Goal: Use online tool/utility: Utilize a website feature to perform a specific function

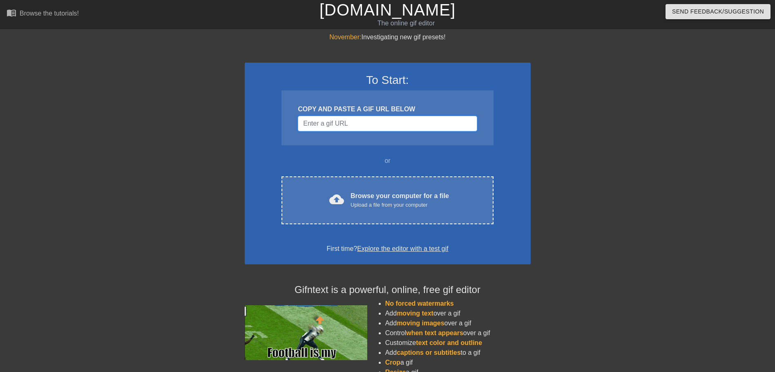
click at [337, 127] on input "Username" at bounding box center [387, 124] width 179 height 16
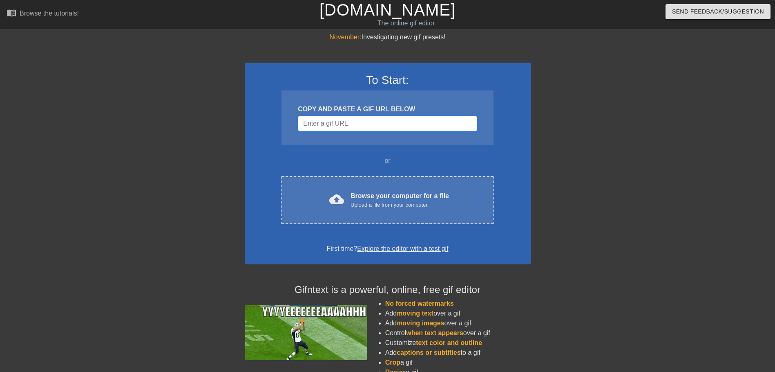
click at [325, 126] on input "Username" at bounding box center [387, 124] width 179 height 16
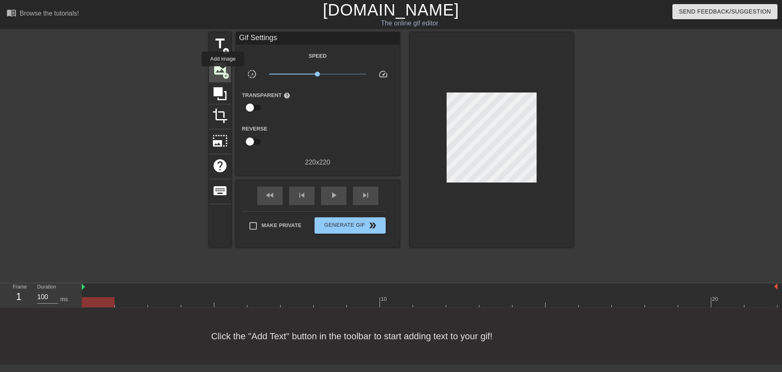
click at [223, 72] on span "add_circle" at bounding box center [225, 75] width 7 height 7
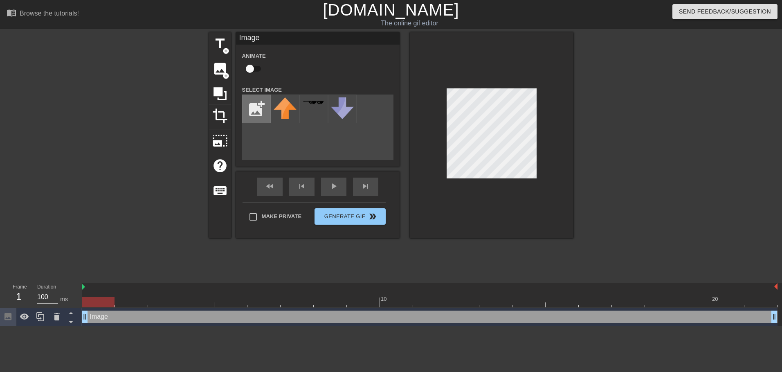
click at [258, 110] on input "file" at bounding box center [256, 109] width 28 height 28
type input "C:\fakepath\Captura de pantalla [DATE] 135919.png"
click at [290, 111] on img at bounding box center [284, 105] width 23 height 16
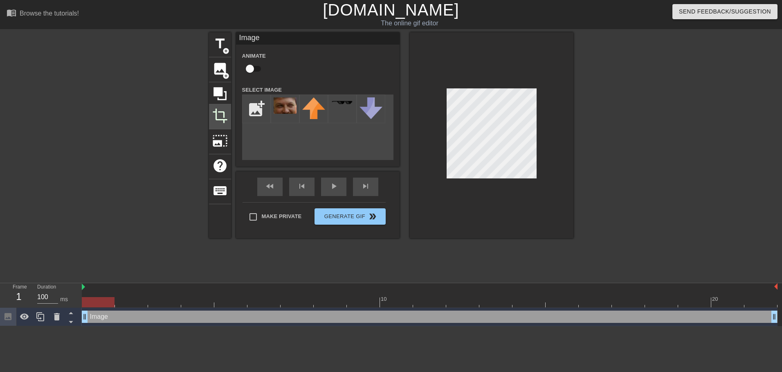
drag, startPoint x: 444, startPoint y: 128, endPoint x: 214, endPoint y: 114, distance: 230.6
click at [212, 114] on span "crop" at bounding box center [220, 116] width 16 height 16
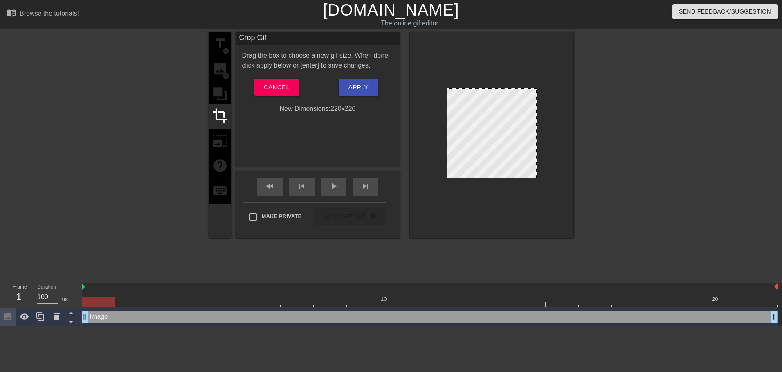
click at [221, 133] on div "title add_circle image add_circle crop photo_size_select_large help keyboard" at bounding box center [220, 135] width 22 height 206
drag, startPoint x: 221, startPoint y: 146, endPoint x: 225, endPoint y: 121, distance: 25.6
click at [221, 146] on div "title add_circle image add_circle crop photo_size_select_large help keyboard" at bounding box center [220, 135] width 22 height 206
click at [275, 96] on button "Cancel" at bounding box center [276, 86] width 45 height 17
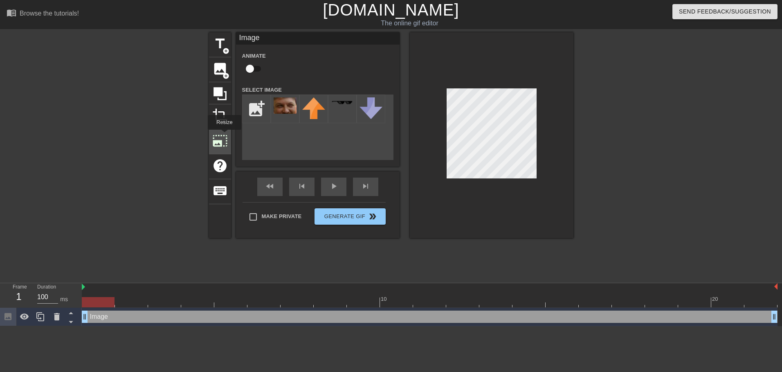
click at [224, 135] on span "photo_size_select_large" at bounding box center [220, 141] width 16 height 16
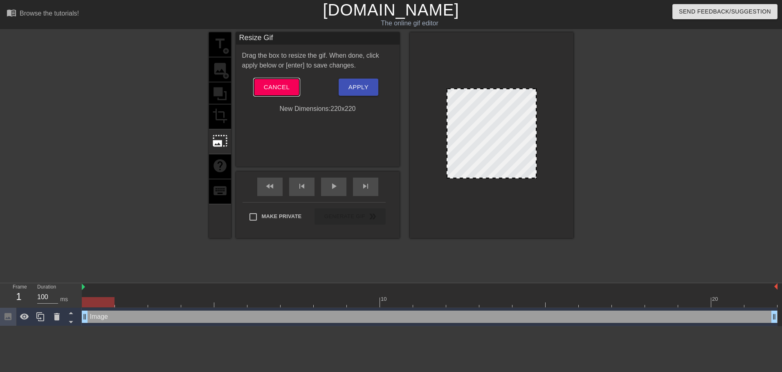
click at [269, 85] on span "Cancel" at bounding box center [277, 87] width 26 height 11
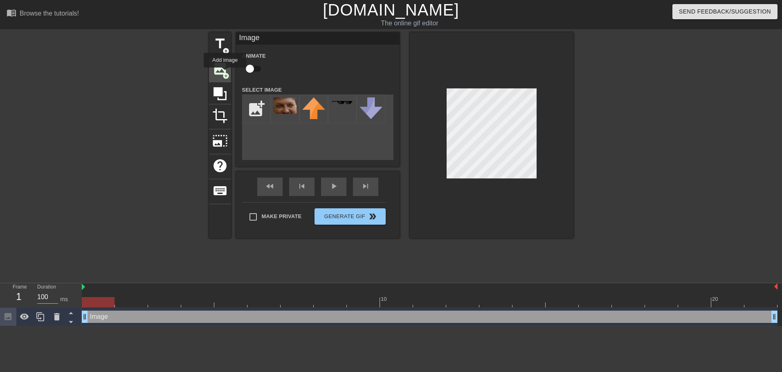
click at [225, 73] on span "add_circle" at bounding box center [225, 75] width 7 height 7
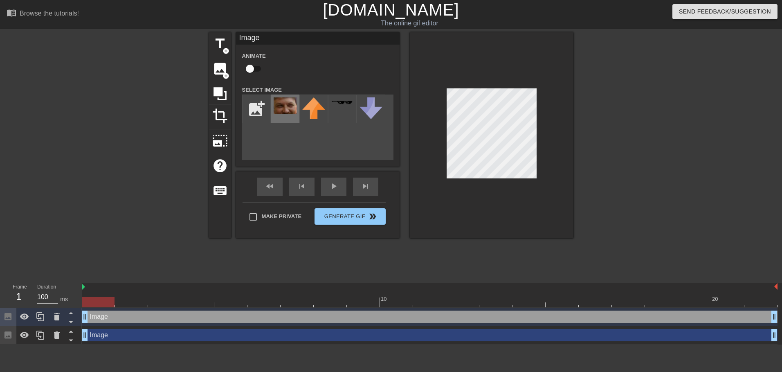
click at [285, 105] on img at bounding box center [284, 105] width 23 height 16
click at [332, 139] on div "add_photo_alternate" at bounding box center [317, 126] width 151 height 65
click at [342, 151] on div "title add_circle image add_circle crop photo_size_select_large help keyboard Im…" at bounding box center [391, 135] width 364 height 206
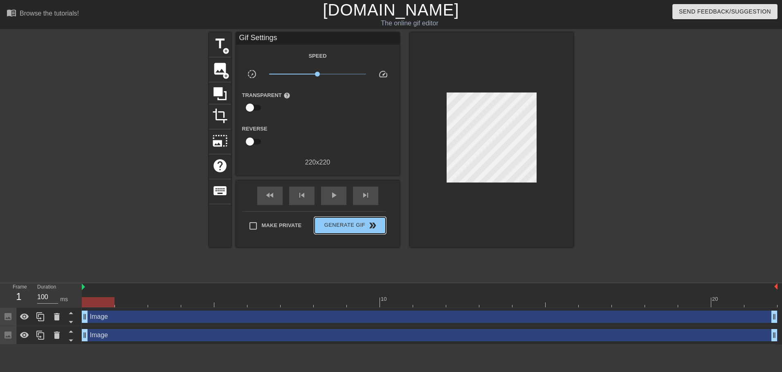
click at [350, 215] on div "Make Private Generate Gif double_arrow" at bounding box center [313, 227] width 143 height 32
click at [360, 227] on span "Generate Gif double_arrow" at bounding box center [350, 225] width 64 height 10
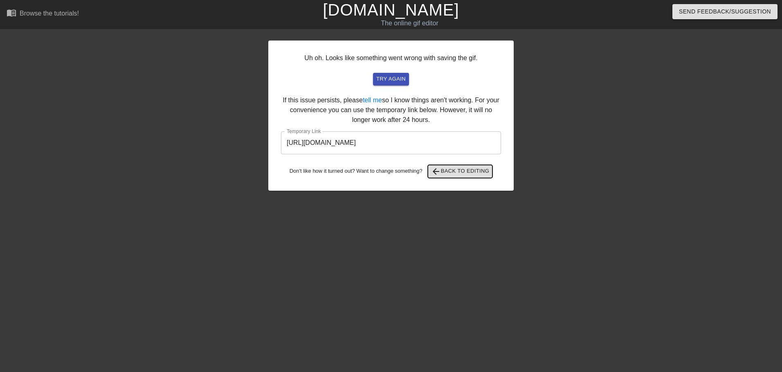
click at [441, 169] on span "arrow_back" at bounding box center [436, 171] width 10 height 10
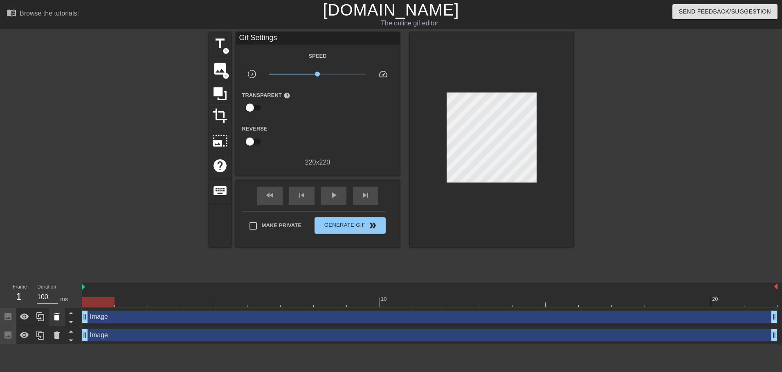
drag, startPoint x: 84, startPoint y: 314, endPoint x: 54, endPoint y: 318, distance: 30.4
click at [54, 318] on div "Frame 1 Duration 100 ms 10 20 Image drag_handle drag_handle Image drag_handle d…" at bounding box center [391, 313] width 782 height 61
drag, startPoint x: 85, startPoint y: 319, endPoint x: 44, endPoint y: 320, distance: 41.3
click at [44, 320] on div "Frame 1 Duration 100 ms 10 20 Image drag_handle drag_handle Image drag_handle d…" at bounding box center [391, 313] width 782 height 61
drag, startPoint x: 86, startPoint y: 335, endPoint x: 70, endPoint y: 327, distance: 17.9
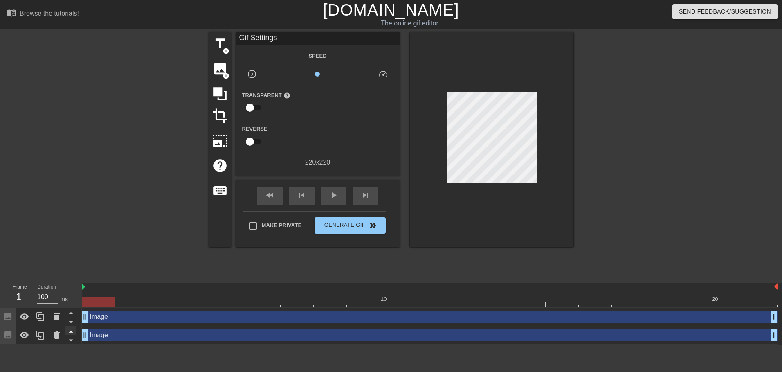
click at [70, 327] on div "Frame 1 Duration 100 ms 10 20 Image drag_handle drag_handle Image drag_handle d…" at bounding box center [391, 313] width 782 height 61
drag, startPoint x: 83, startPoint y: 317, endPoint x: 70, endPoint y: 318, distance: 12.4
click at [70, 318] on div "Frame 4 Duration 100 ms 10 20 Image drag_handle drag_handle Image drag_handle d…" at bounding box center [391, 313] width 782 height 61
click at [58, 334] on icon at bounding box center [57, 334] width 6 height 7
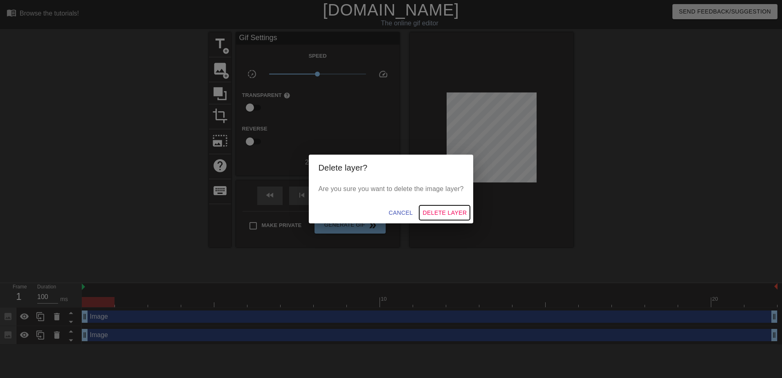
click at [431, 214] on span "Delete Layer" at bounding box center [444, 213] width 44 height 10
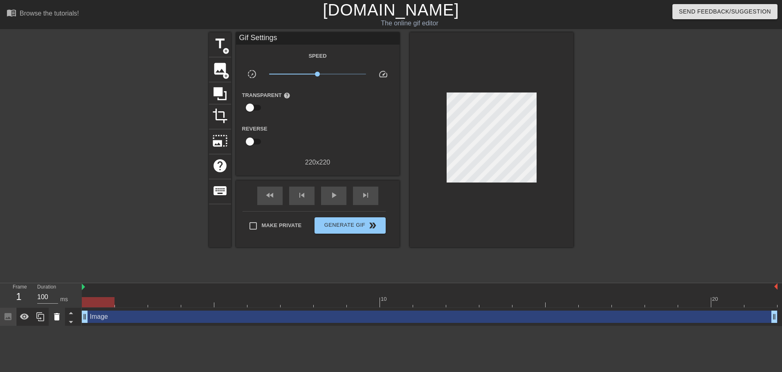
click at [56, 314] on icon at bounding box center [57, 316] width 6 height 7
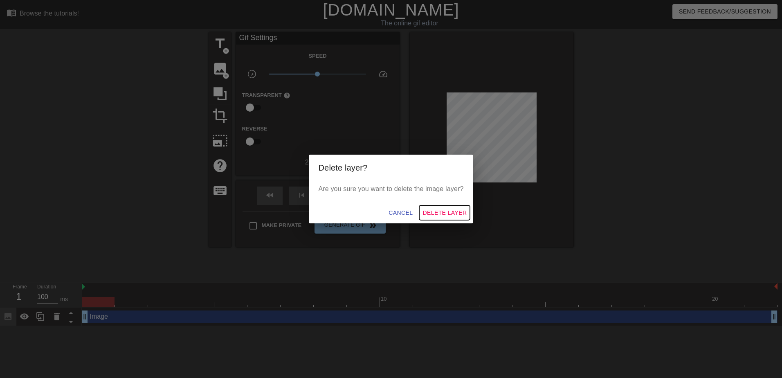
click at [451, 209] on span "Delete Layer" at bounding box center [444, 213] width 44 height 10
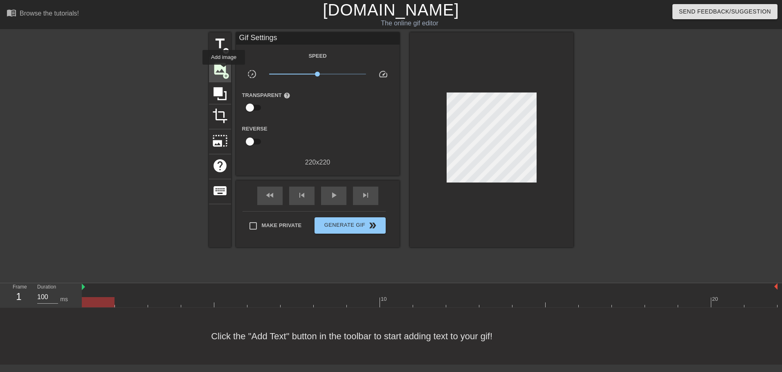
click at [224, 70] on span "image" at bounding box center [220, 69] width 16 height 16
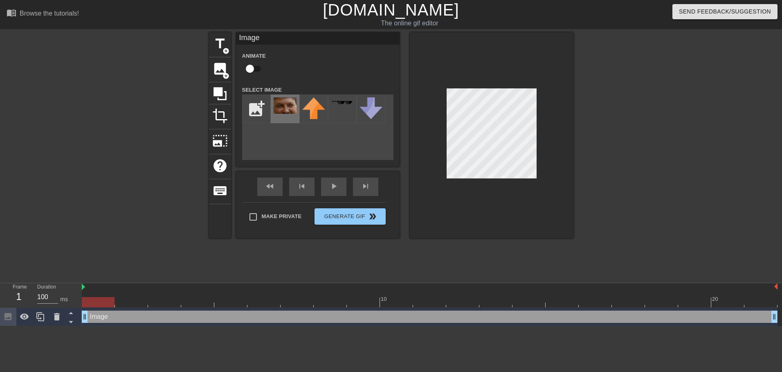
click at [286, 104] on img at bounding box center [284, 105] width 23 height 16
drag, startPoint x: 82, startPoint y: 313, endPoint x: 150, endPoint y: 309, distance: 67.9
click at [150, 309] on div "Image drag_handle drag_handle" at bounding box center [429, 316] width 695 height 18
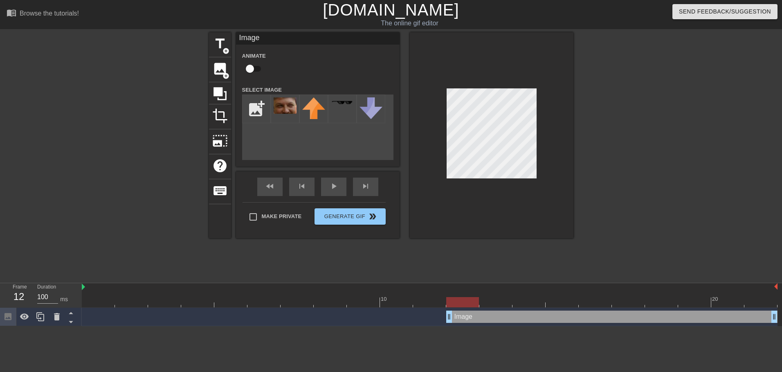
drag, startPoint x: 149, startPoint y: 318, endPoint x: 455, endPoint y: 320, distance: 306.2
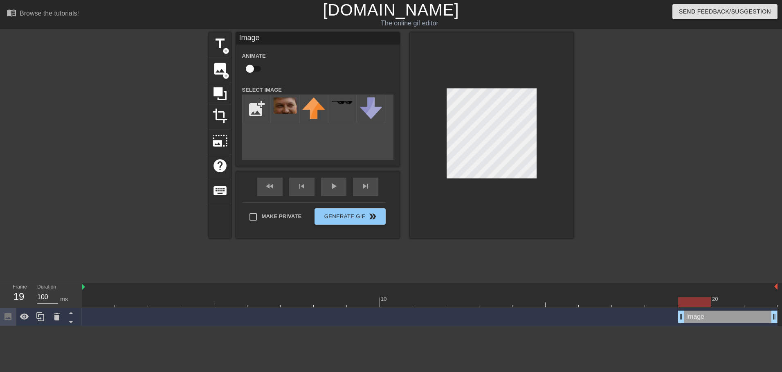
drag, startPoint x: 451, startPoint y: 316, endPoint x: 695, endPoint y: 318, distance: 244.1
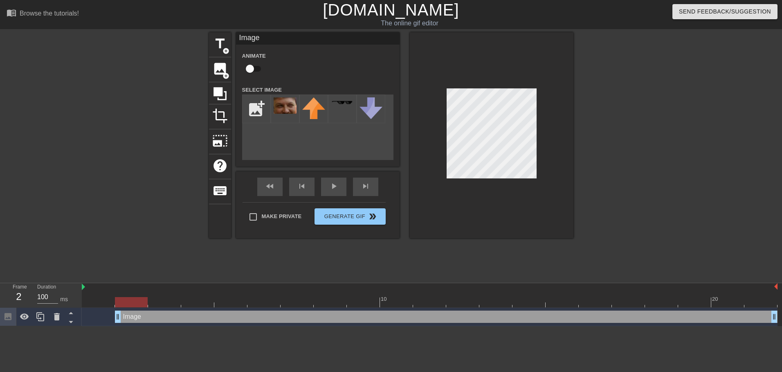
drag, startPoint x: 684, startPoint y: 319, endPoint x: 108, endPoint y: 306, distance: 576.1
click at [108, 306] on div "10 20 Image drag_handle drag_handle" at bounding box center [432, 304] width 700 height 43
click at [220, 110] on span "crop" at bounding box center [220, 116] width 16 height 16
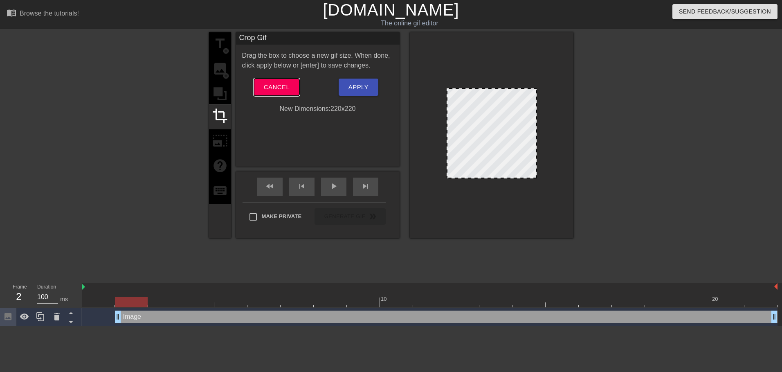
click at [279, 85] on span "Cancel" at bounding box center [277, 87] width 26 height 11
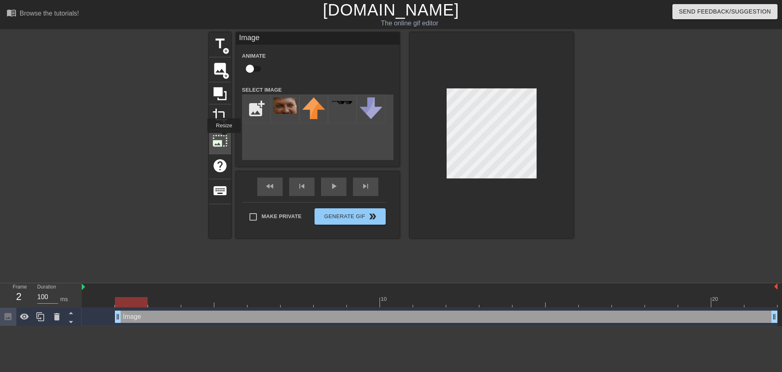
click at [223, 137] on span "photo_size_select_large" at bounding box center [220, 141] width 16 height 16
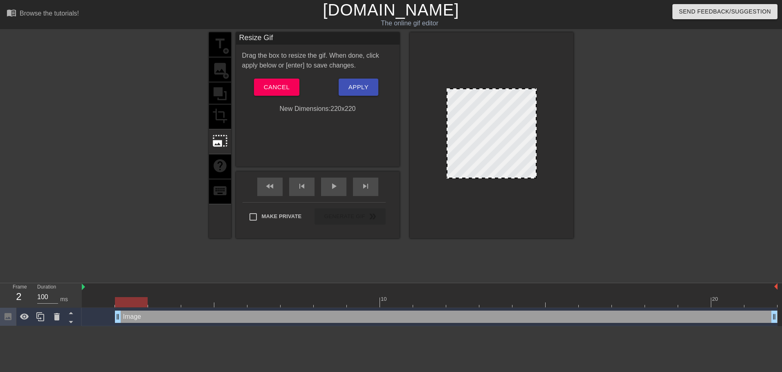
click at [224, 95] on div "title add_circle image add_circle crop photo_size_select_large help keyboard" at bounding box center [220, 135] width 22 height 206
click at [281, 86] on span "Cancel" at bounding box center [277, 87] width 26 height 11
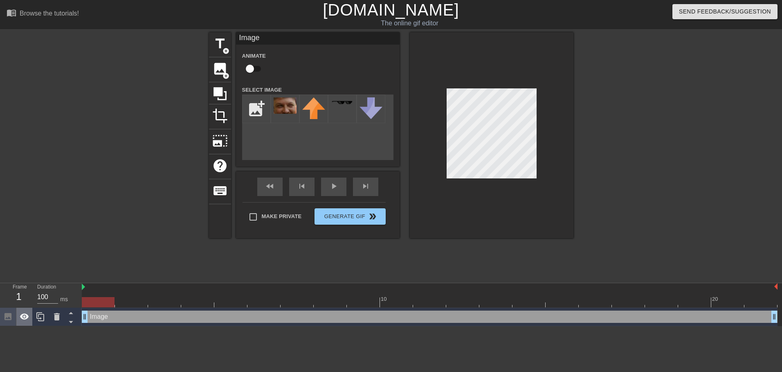
drag, startPoint x: 119, startPoint y: 314, endPoint x: 22, endPoint y: 320, distance: 97.1
click at [22, 320] on div "Frame 1 Duration 100 ms 10 20 Image drag_handle drag_handle" at bounding box center [391, 304] width 782 height 43
drag, startPoint x: 85, startPoint y: 315, endPoint x: 0, endPoint y: 287, distance: 90.1
click at [0, 287] on html "menu_book Browse the tutorials! [DOMAIN_NAME] The online gif editor Send Feedba…" at bounding box center [391, 163] width 782 height 326
click at [654, 162] on div at bounding box center [644, 154] width 123 height 245
